Goal: Information Seeking & Learning: Learn about a topic

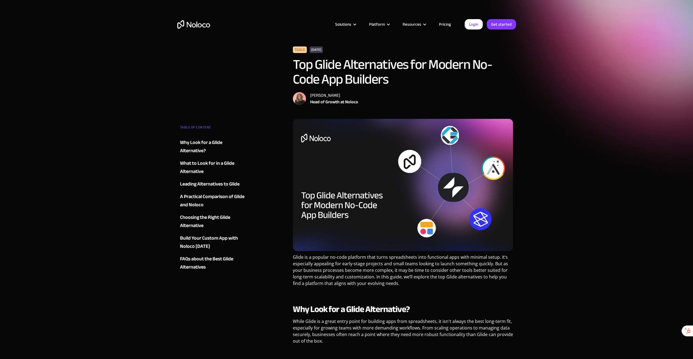
click at [194, 28] on img "home" at bounding box center [193, 24] width 33 height 8
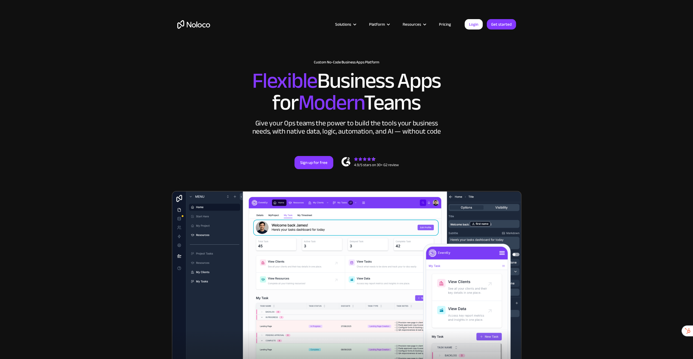
click at [447, 25] on link "Pricing" at bounding box center [445, 24] width 26 height 7
